Goal: Task Accomplishment & Management: Manage account settings

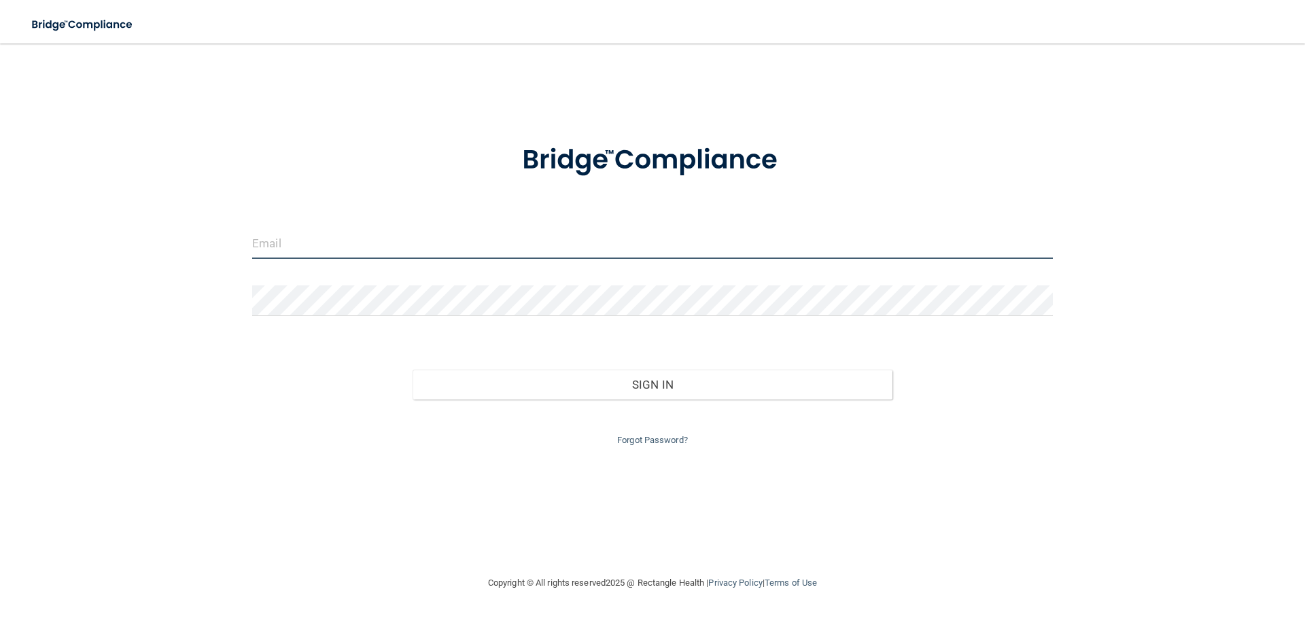
click at [379, 257] on input "email" at bounding box center [652, 243] width 801 height 31
type input "[EMAIL_ADDRESS][DOMAIN_NAME]"
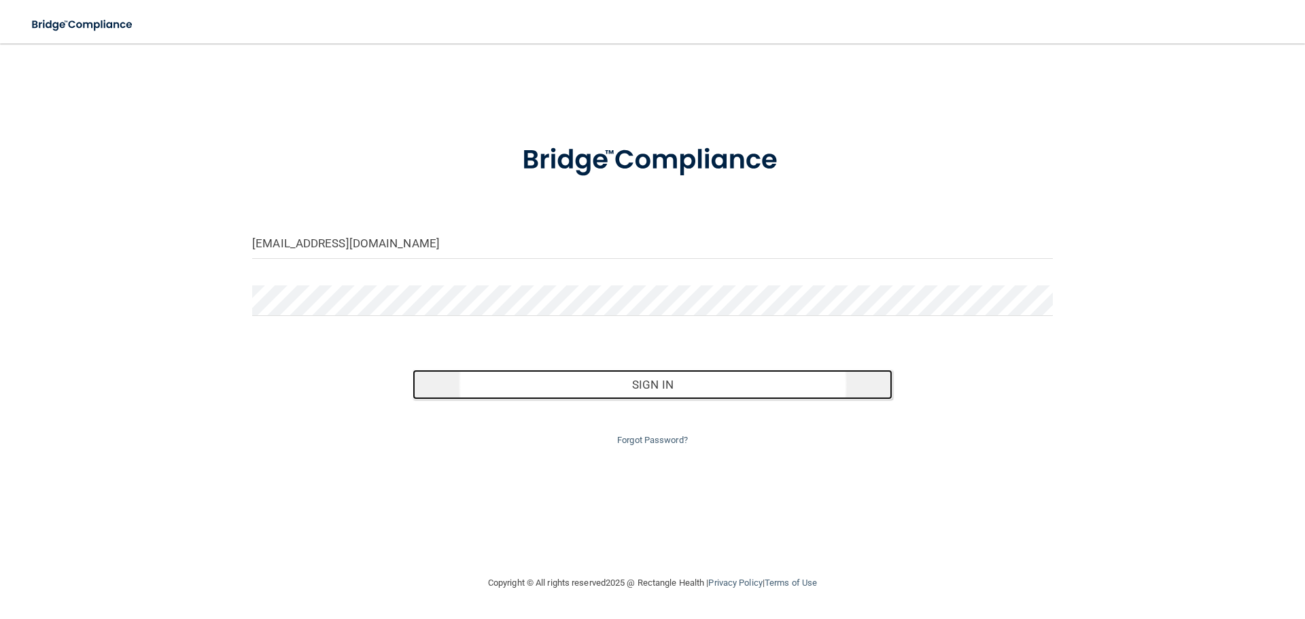
click at [677, 388] on button "Sign In" at bounding box center [653, 385] width 481 height 30
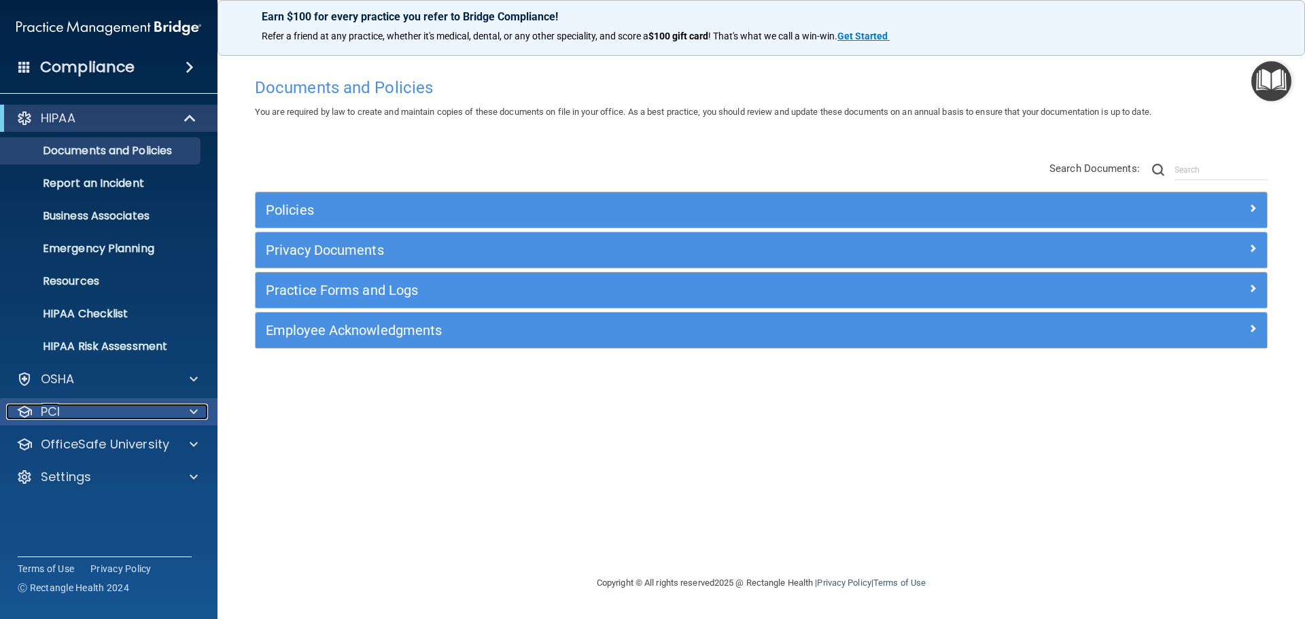
click at [131, 412] on div "PCI" at bounding box center [90, 412] width 169 height 16
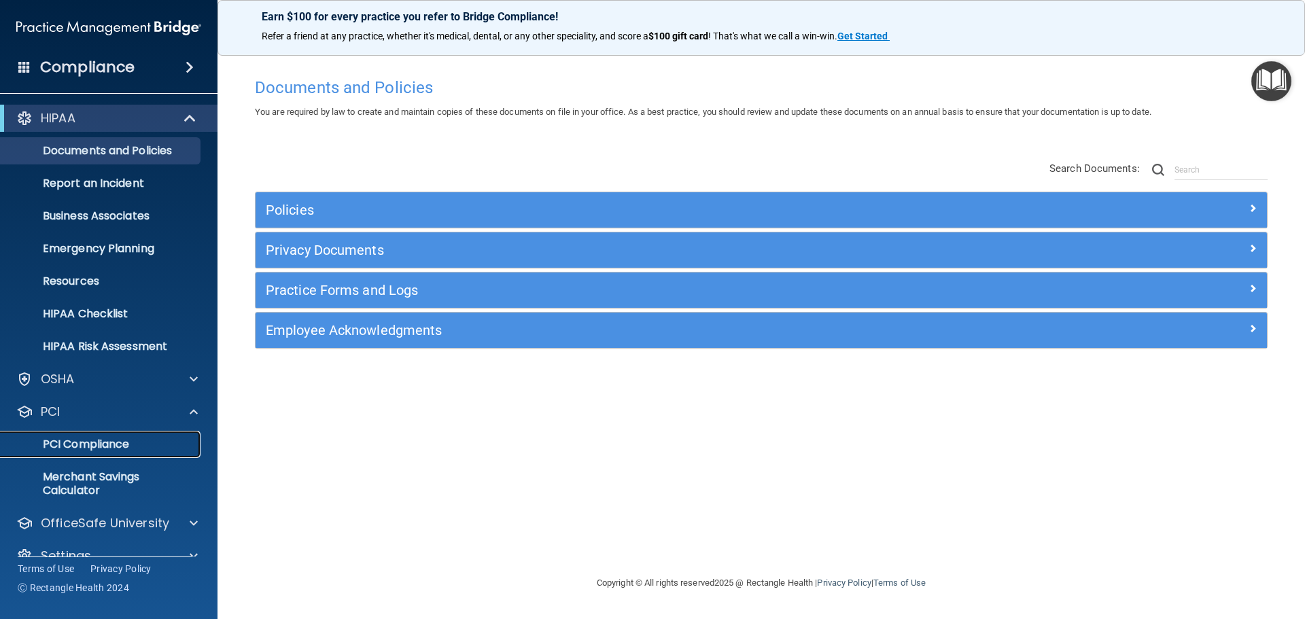
click at [122, 439] on p "PCI Compliance" at bounding box center [102, 445] width 186 height 14
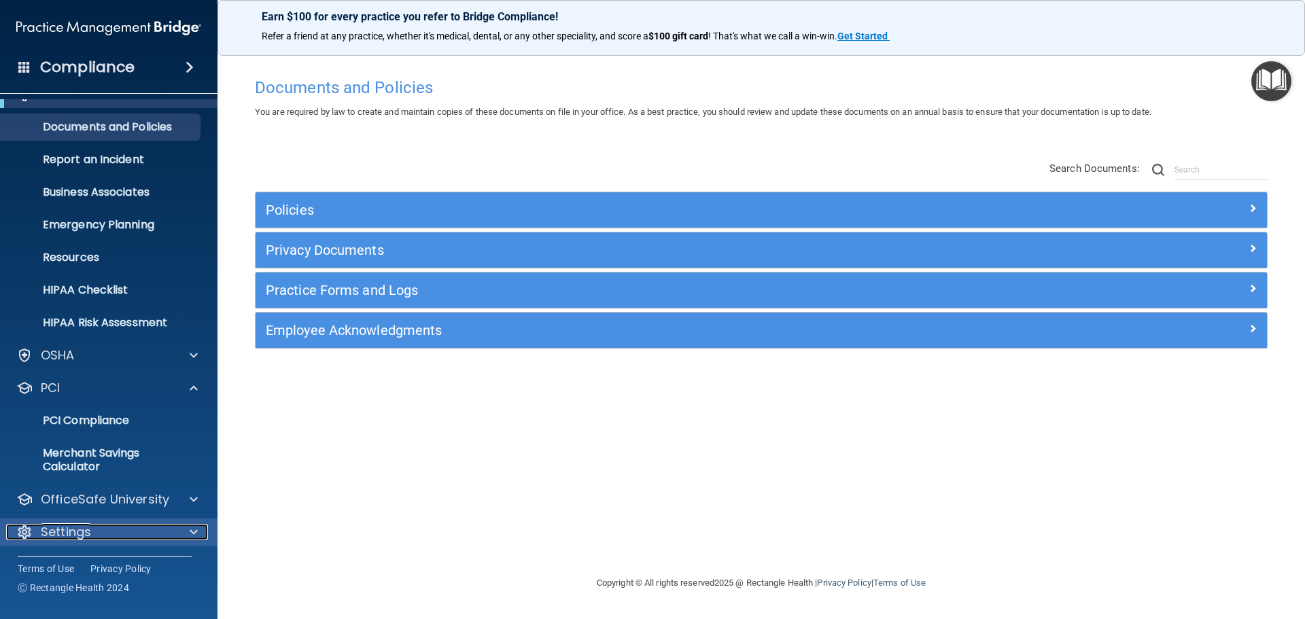
click at [101, 534] on div "Settings" at bounding box center [90, 532] width 169 height 16
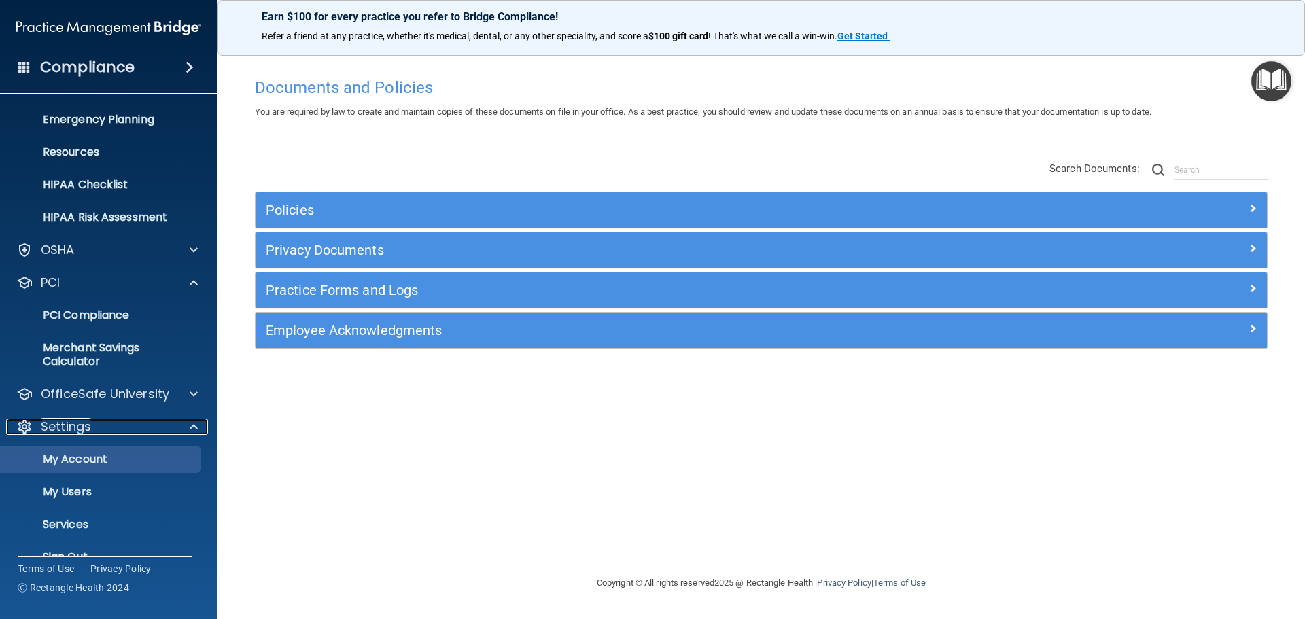
scroll to position [154, 0]
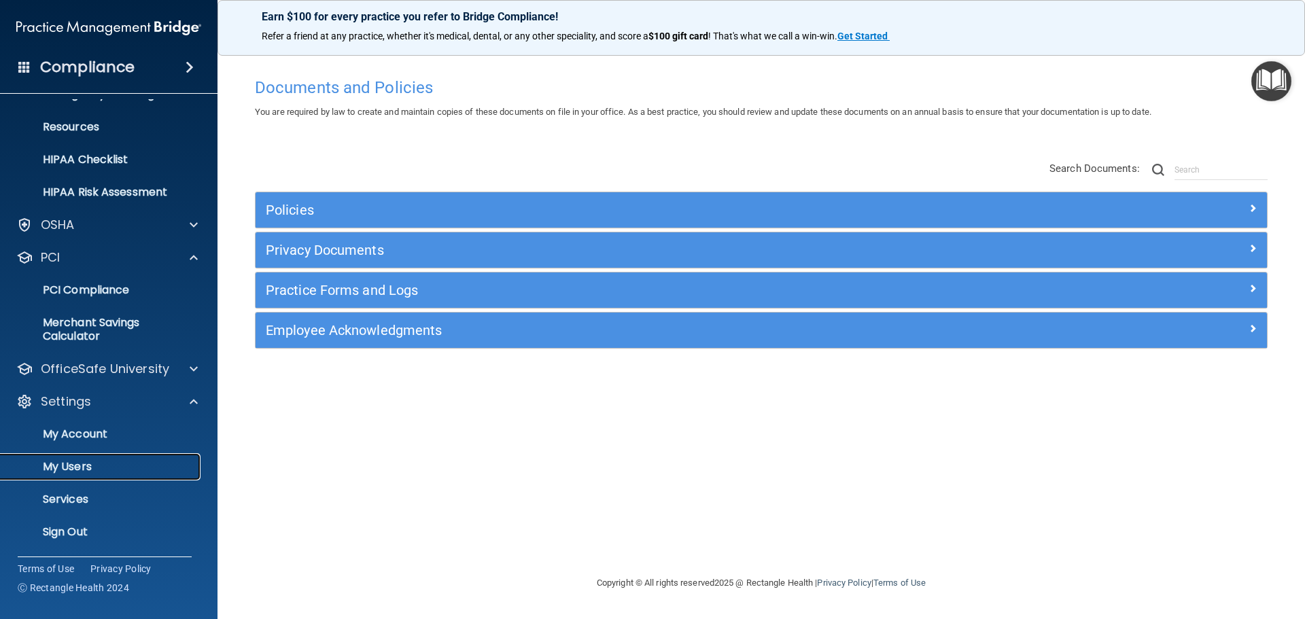
click at [82, 472] on p "My Users" at bounding box center [102, 467] width 186 height 14
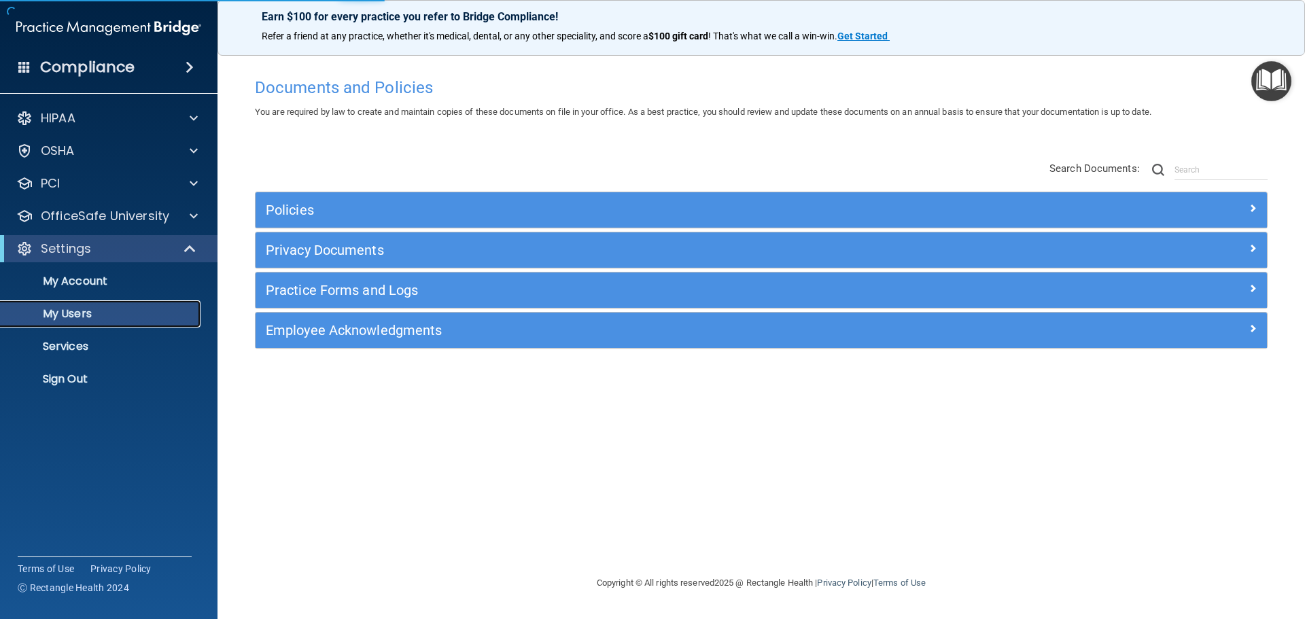
select select "20"
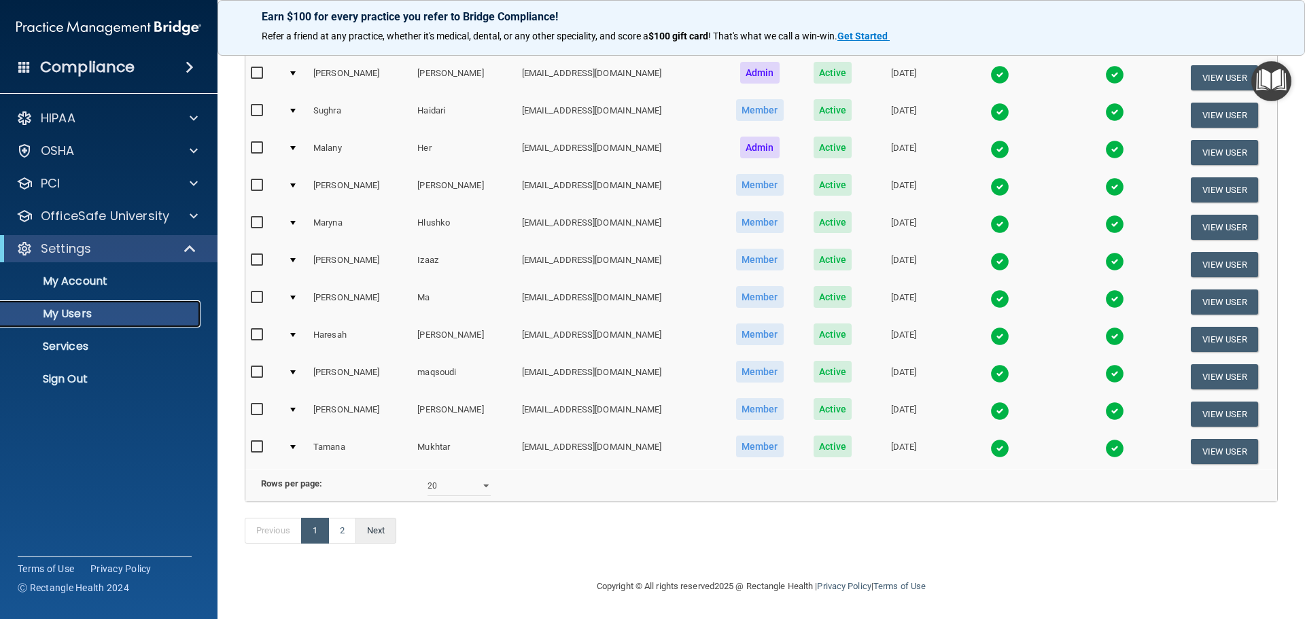
scroll to position [506, 0]
click at [345, 528] on link "2" at bounding box center [342, 531] width 28 height 26
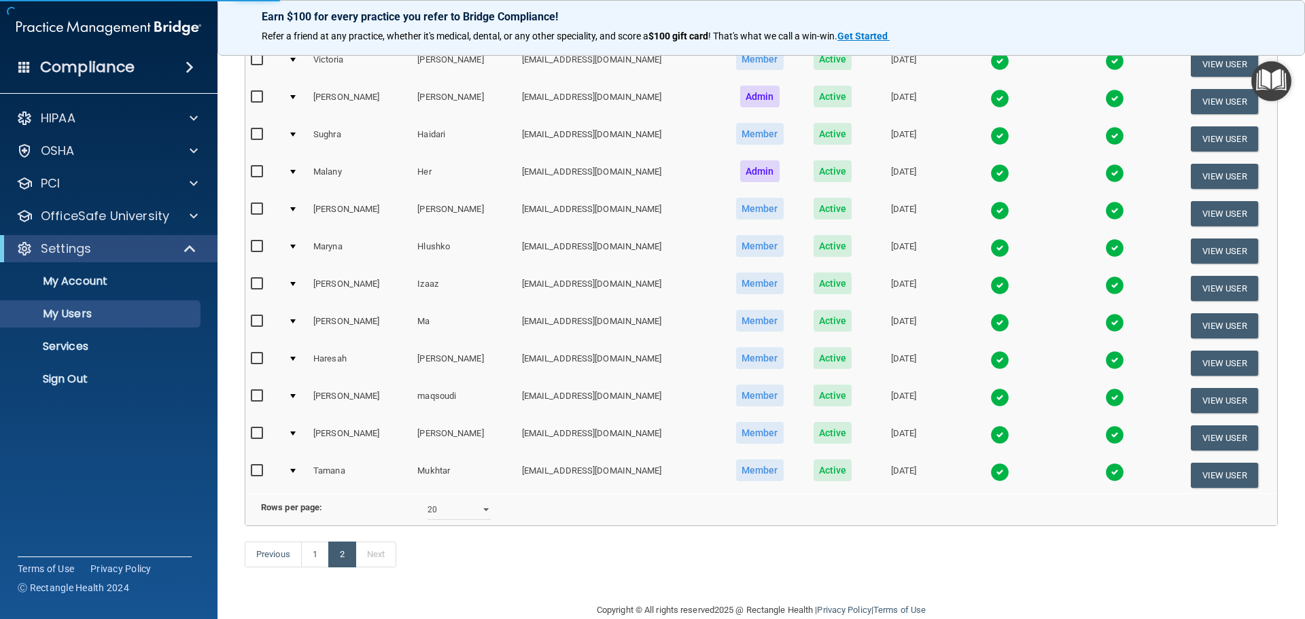
select select "20"
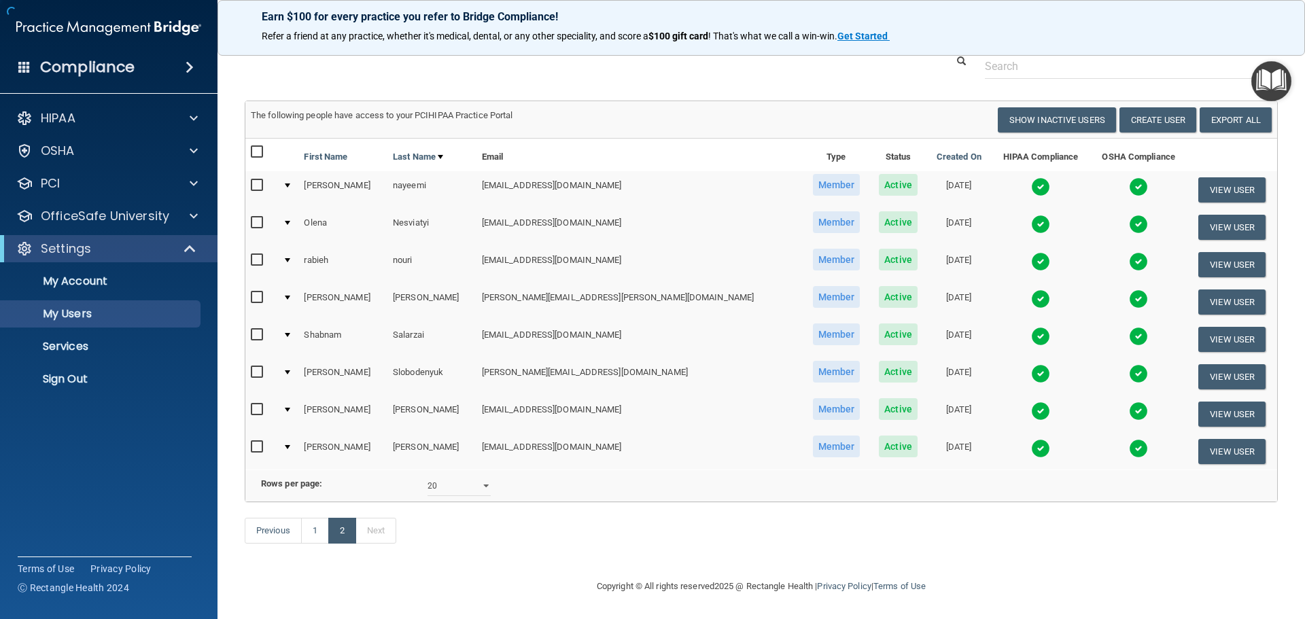
scroll to position [54, 0]
click at [1218, 364] on button "View User" at bounding box center [1232, 376] width 67 height 25
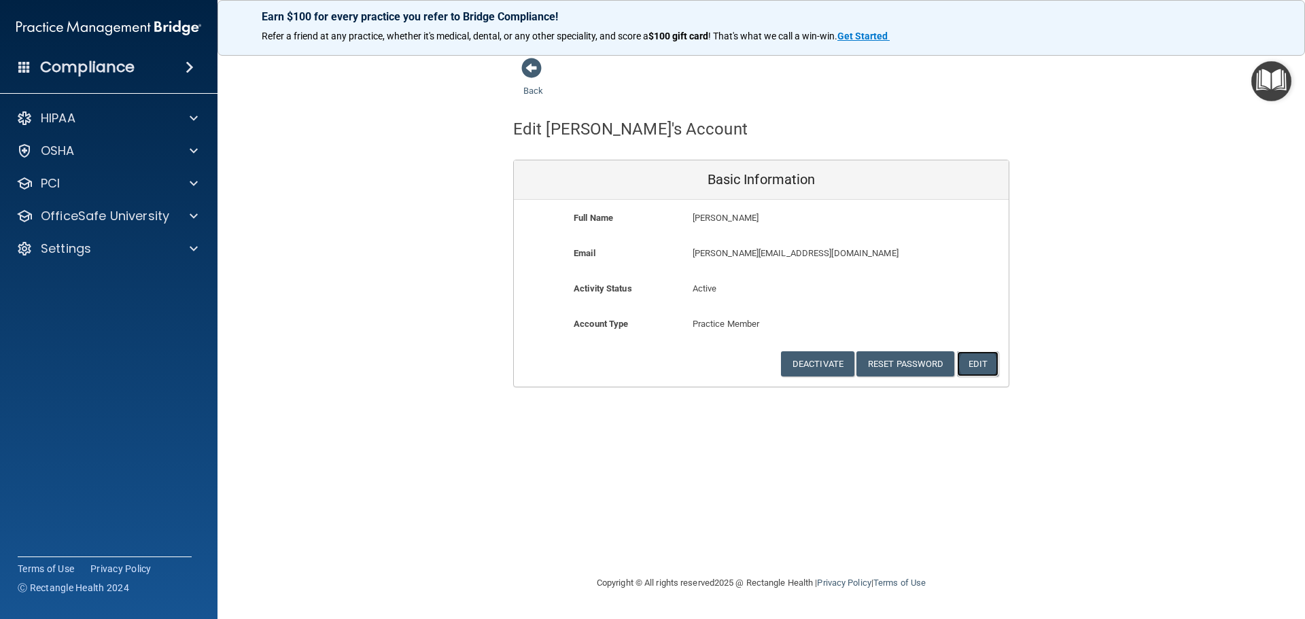
click at [978, 359] on button "Edit" at bounding box center [977, 363] width 41 height 25
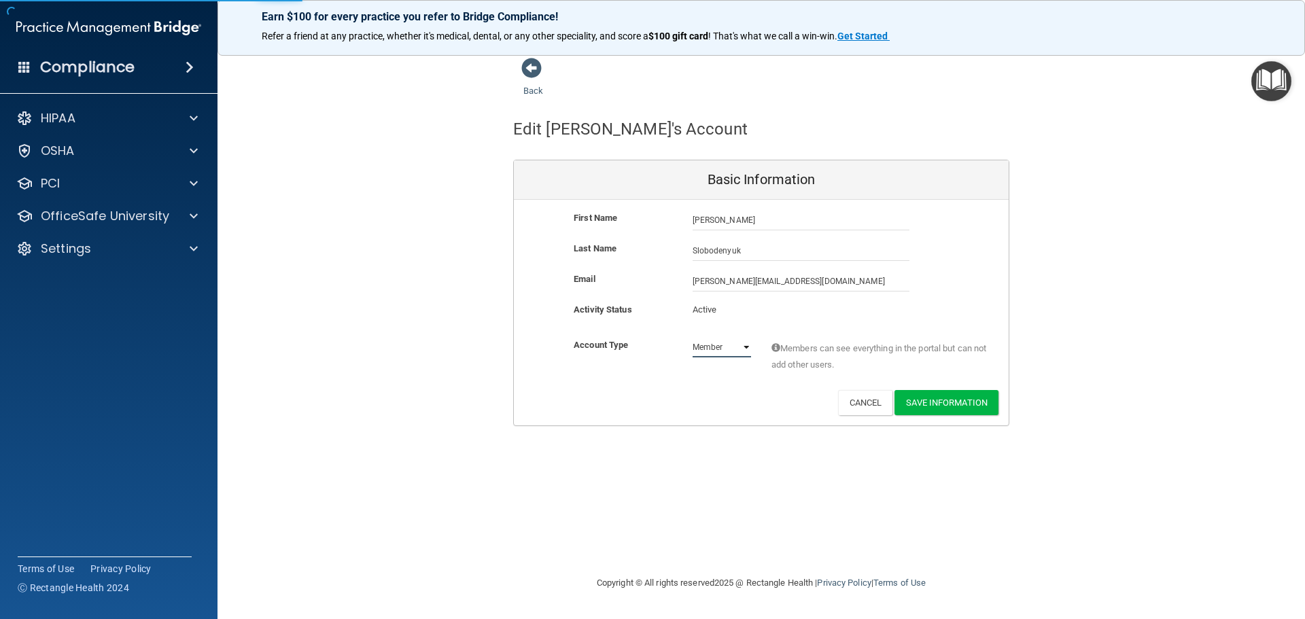
click at [739, 351] on select "Admin Member" at bounding box center [722, 347] width 58 height 20
select select "practice_admin"
click at [693, 337] on select "Admin Member" at bounding box center [722, 347] width 58 height 20
click at [774, 392] on div "Deactivate Reset Password Edit Cancel Save Information" at bounding box center [761, 402] width 495 height 25
click at [965, 401] on button "Save Information" at bounding box center [947, 402] width 104 height 25
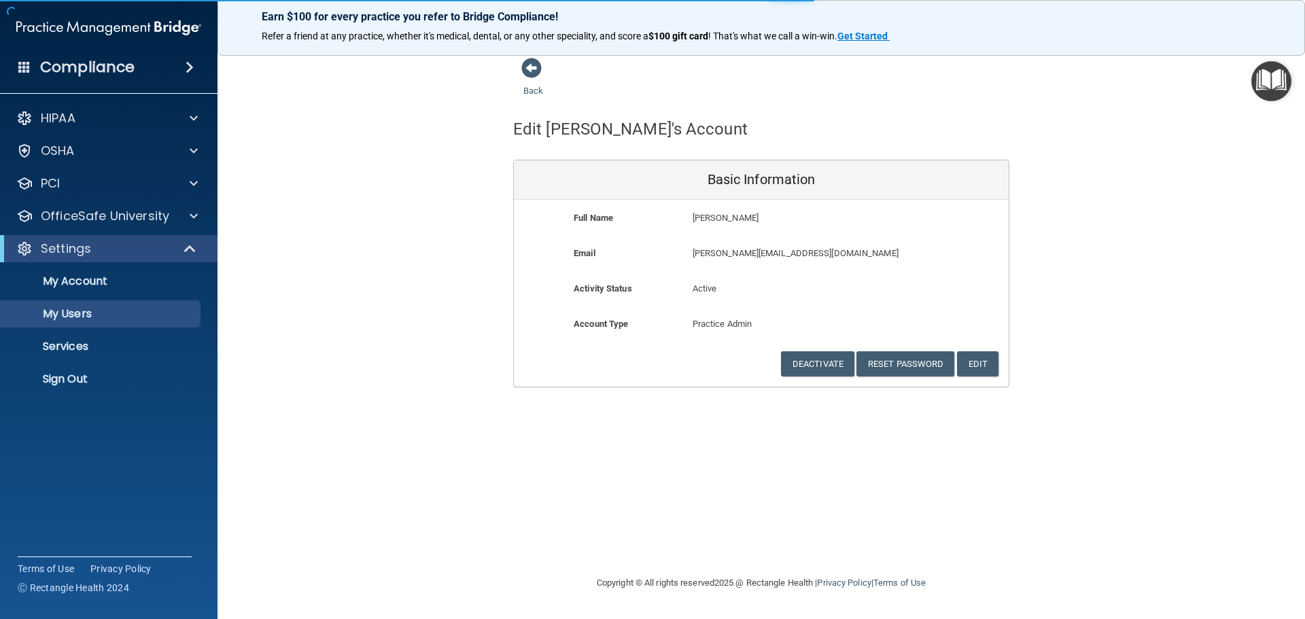
select select "20"
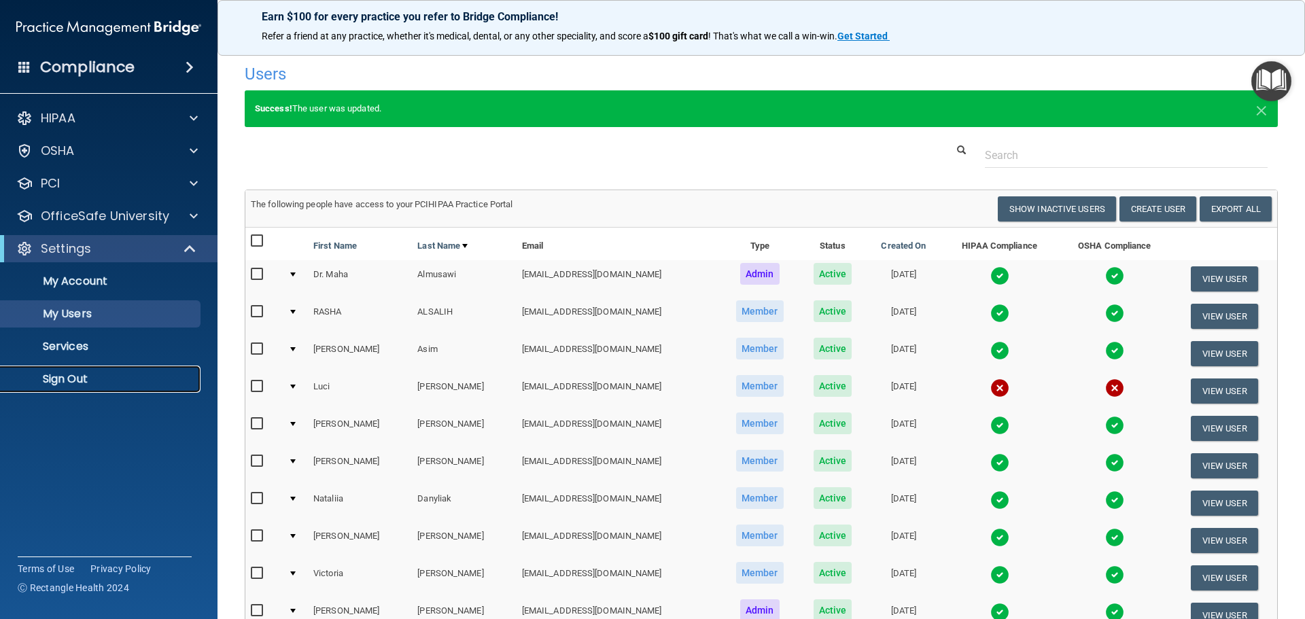
click at [82, 378] on p "Sign Out" at bounding box center [102, 380] width 186 height 14
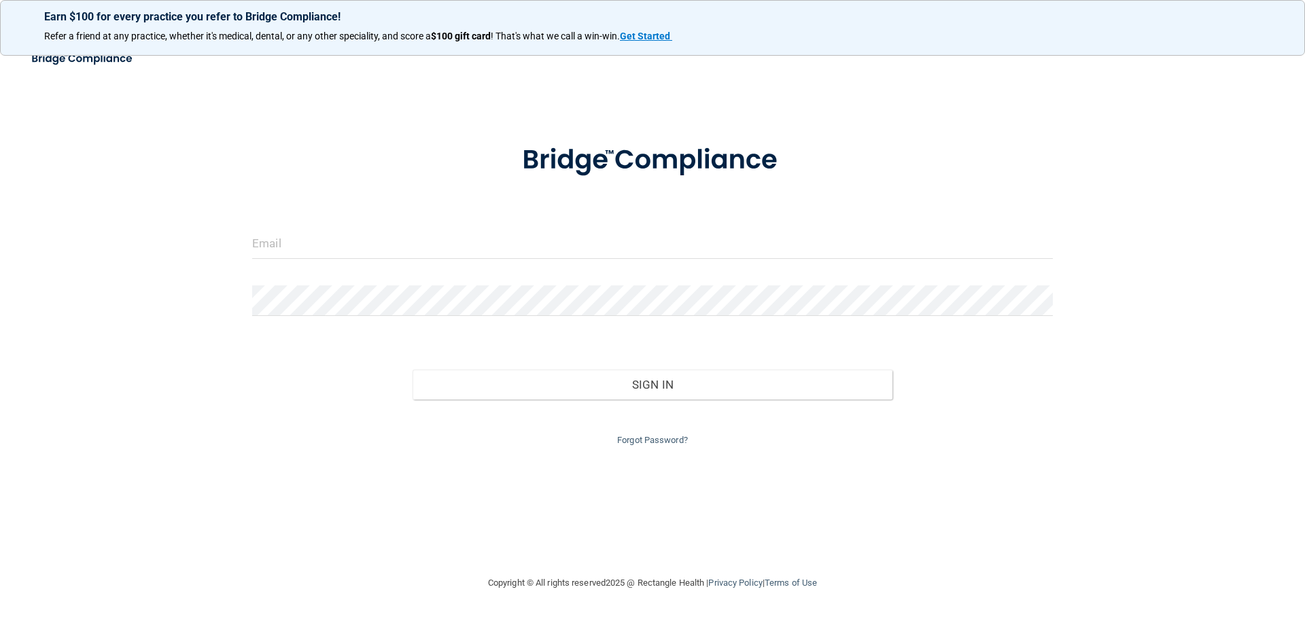
click at [879, 114] on div "Invalid email/password. You don't have permission to access that page. Sign In …" at bounding box center [652, 309] width 1251 height 504
